Goal: Check status

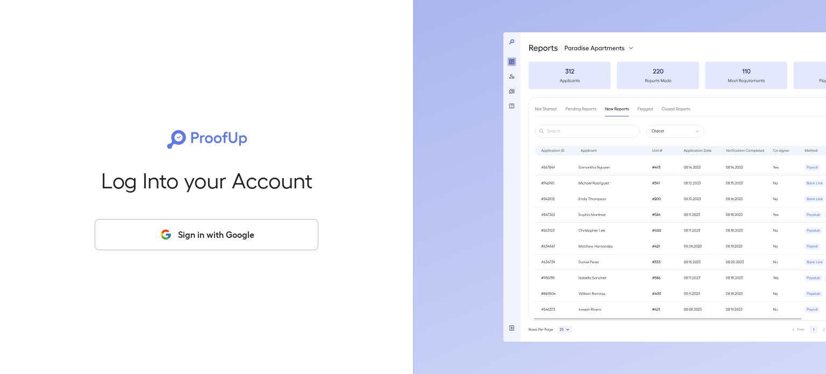
click at [232, 241] on button "Sign in with Google" at bounding box center [207, 234] width 224 height 31
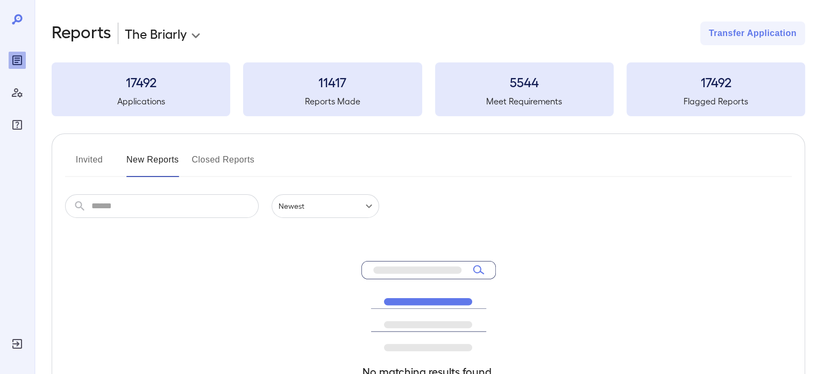
click at [99, 156] on button "Invited" at bounding box center [89, 164] width 48 height 26
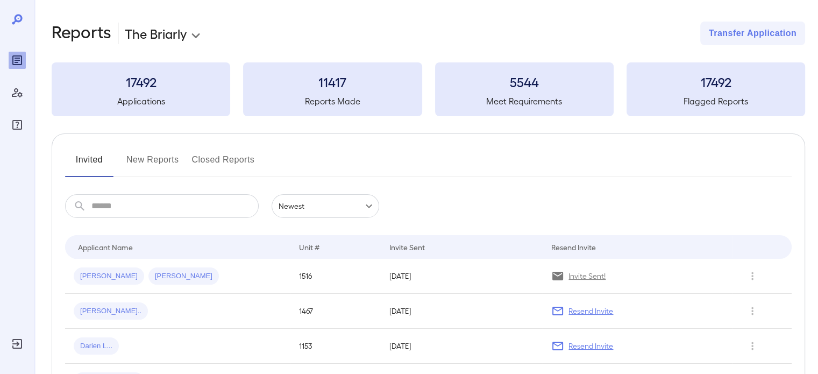
click at [150, 165] on button "New Reports" at bounding box center [152, 164] width 53 height 26
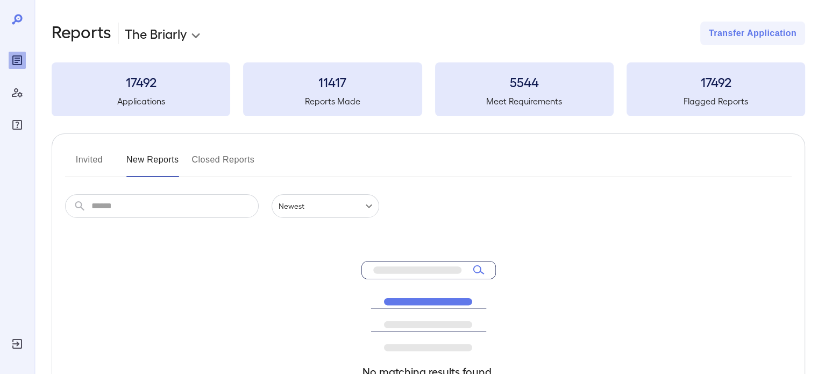
drag, startPoint x: 98, startPoint y: 163, endPoint x: 108, endPoint y: 173, distance: 13.3
click at [98, 162] on button "Invited" at bounding box center [89, 164] width 48 height 26
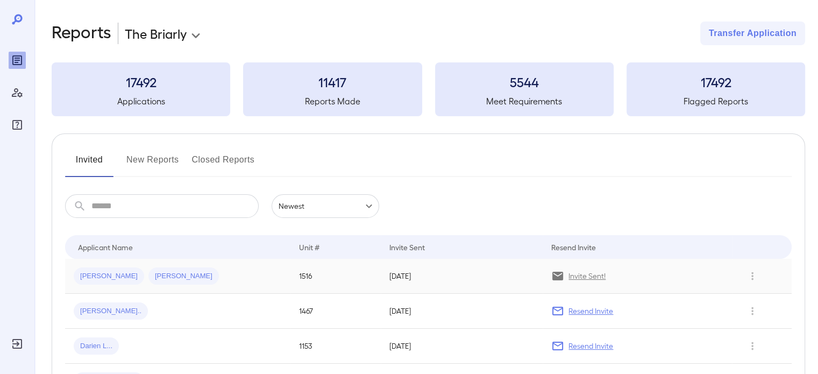
click at [236, 286] on td "[PERSON_NAME] [PERSON_NAME]" at bounding box center [177, 276] width 225 height 35
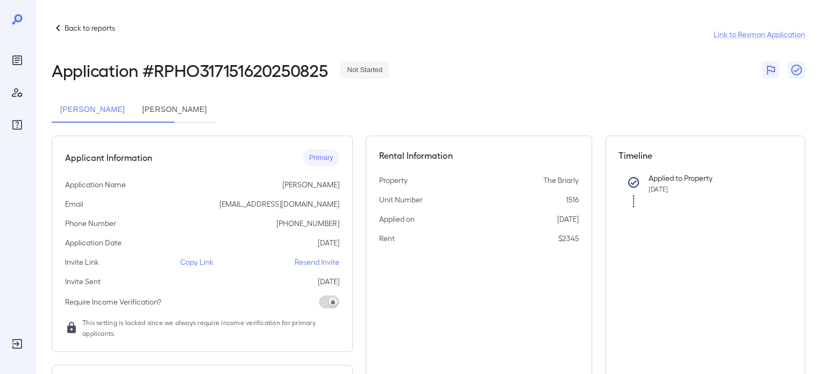
click at [592, 246] on div "Applicant Information Primary Application Name [PERSON_NAME] [PERSON_NAME] [PER…" at bounding box center [428, 334] width 753 height 396
